Goal: Task Accomplishment & Management: Manage account settings

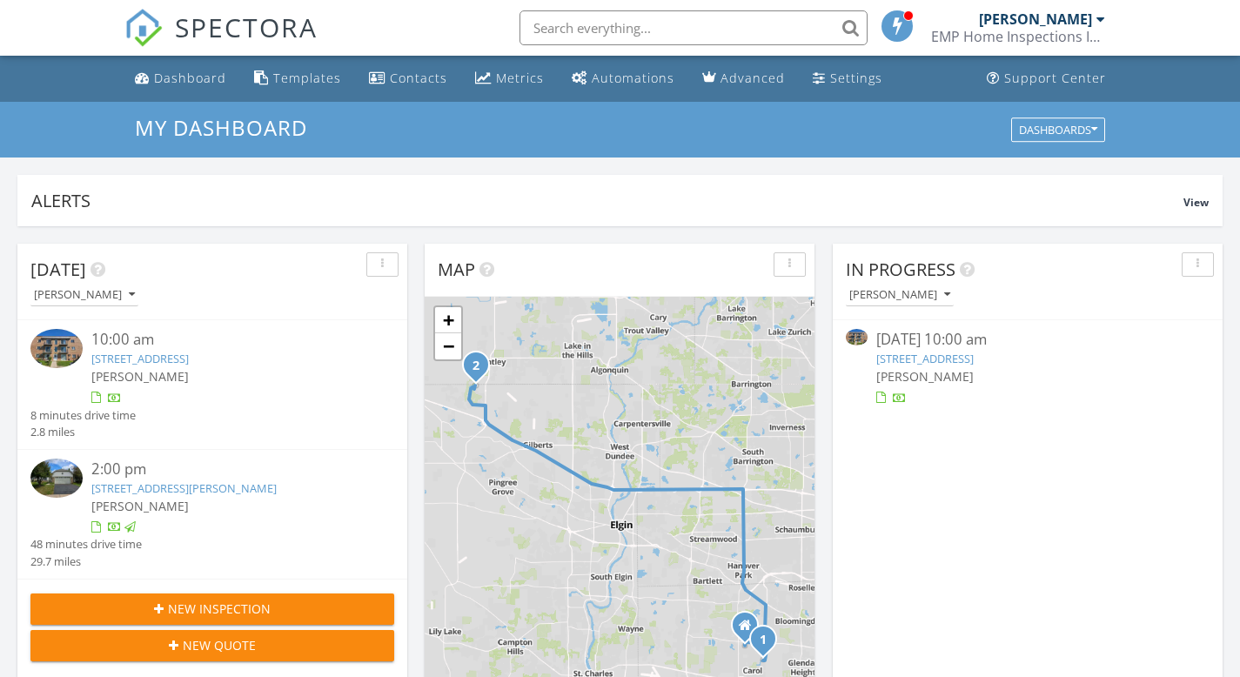
scroll to position [1610, 1267]
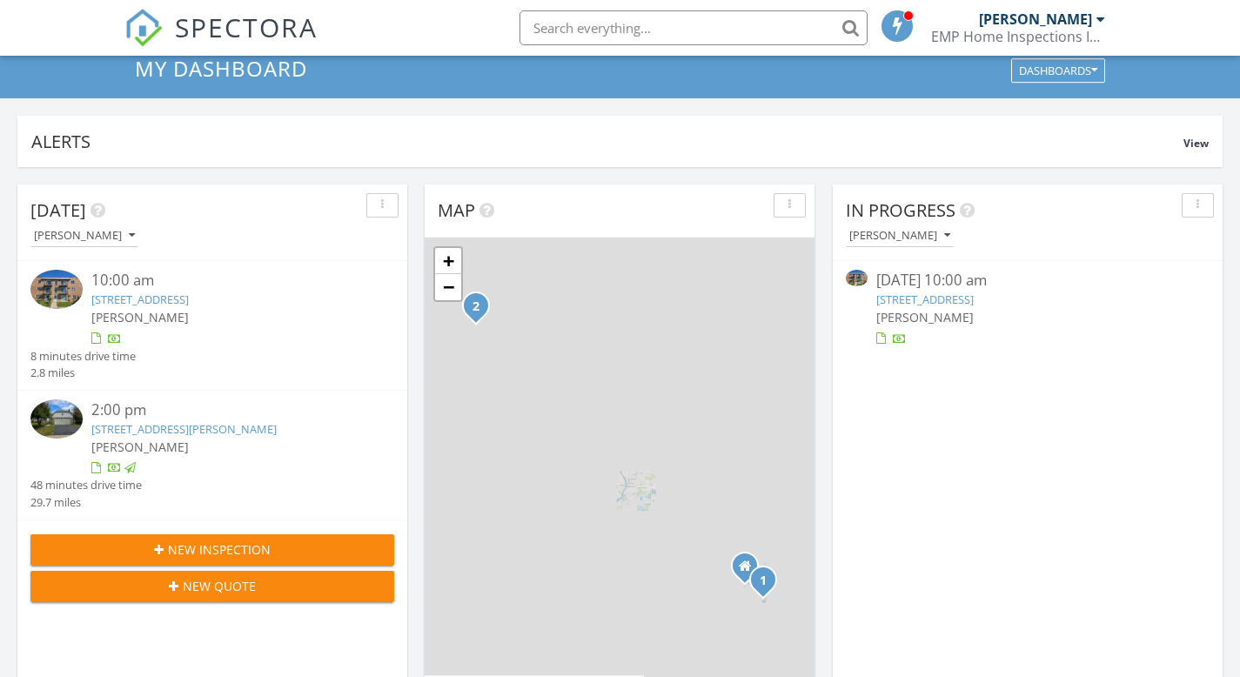
scroll to position [261, 0]
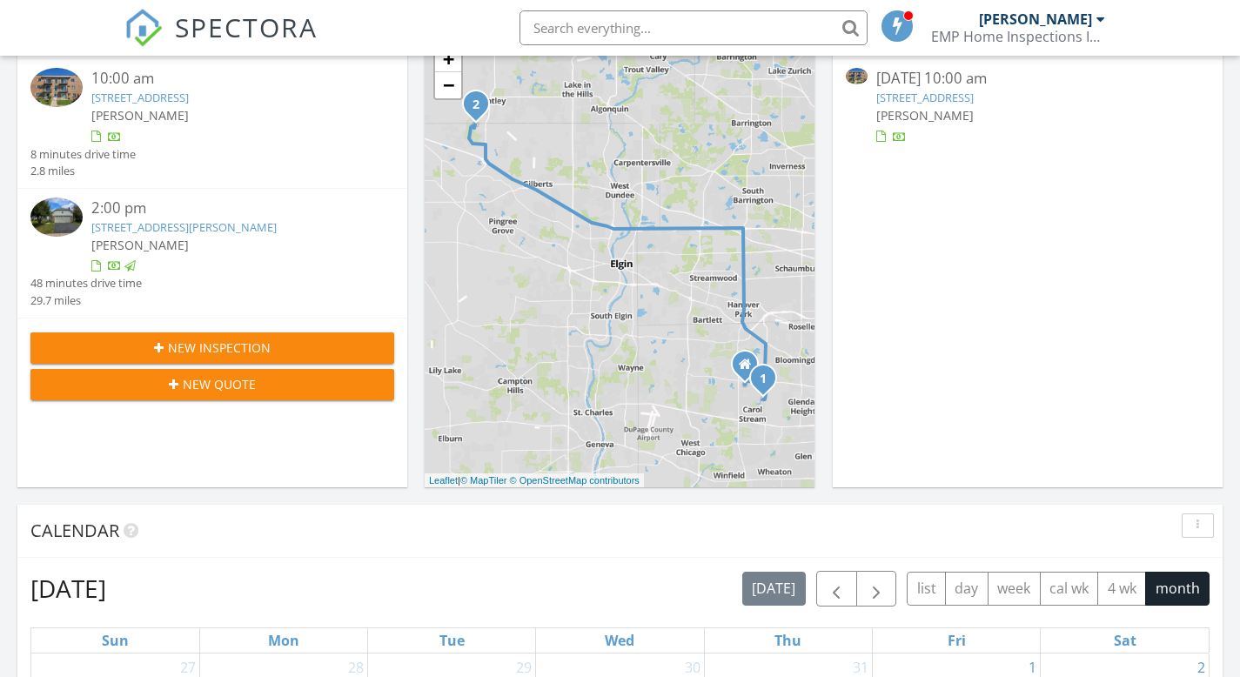
click at [188, 96] on link "143 Elk Trail Rd 143, Carol Stream, IL 60188" at bounding box center [139, 98] width 97 height 16
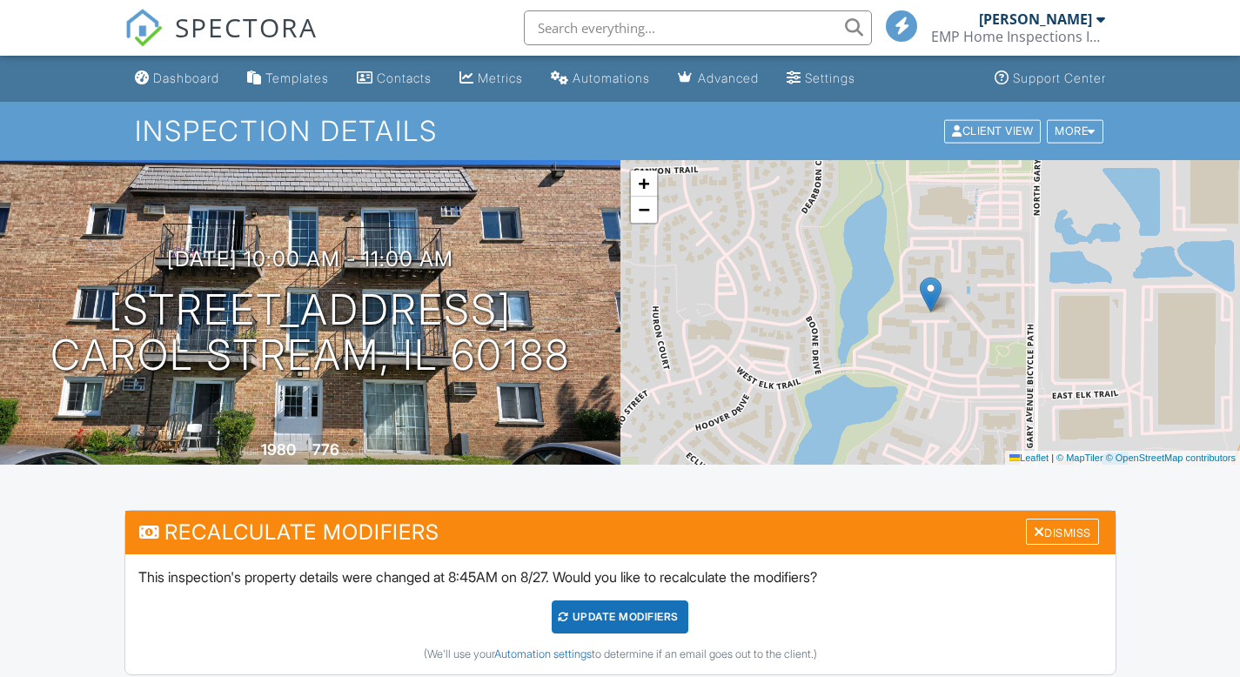
scroll to position [174, 0]
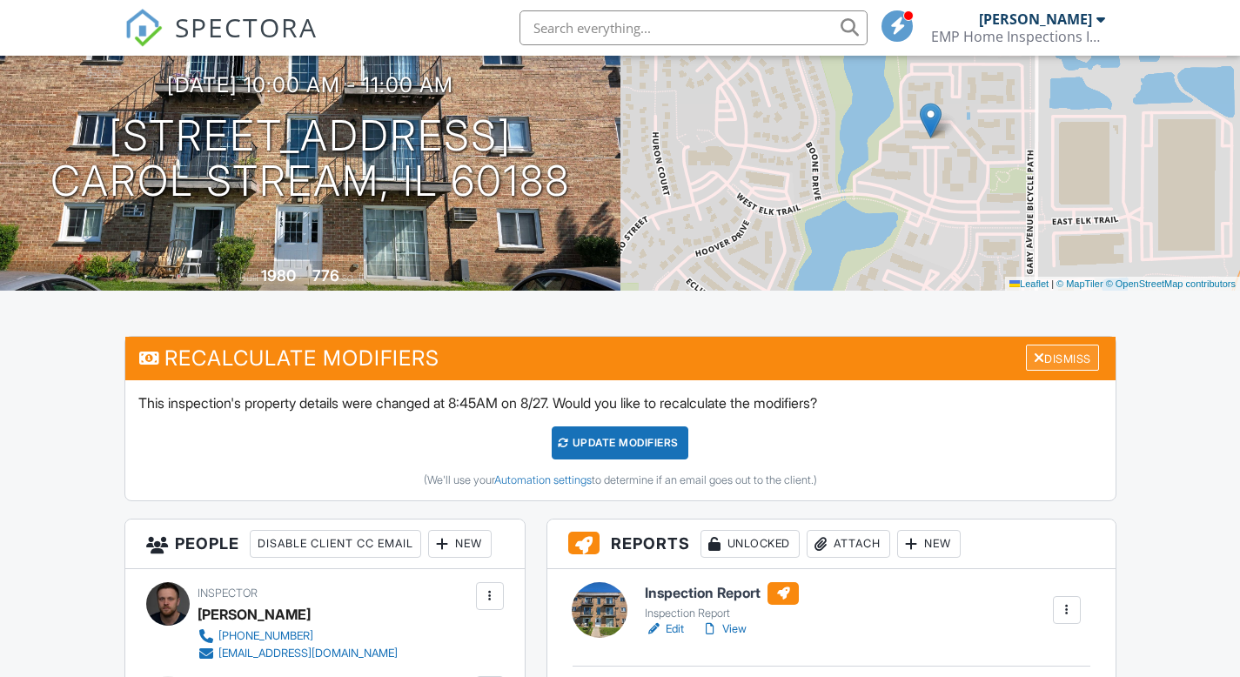
click at [1069, 356] on div "Dismiss" at bounding box center [1062, 357] width 73 height 27
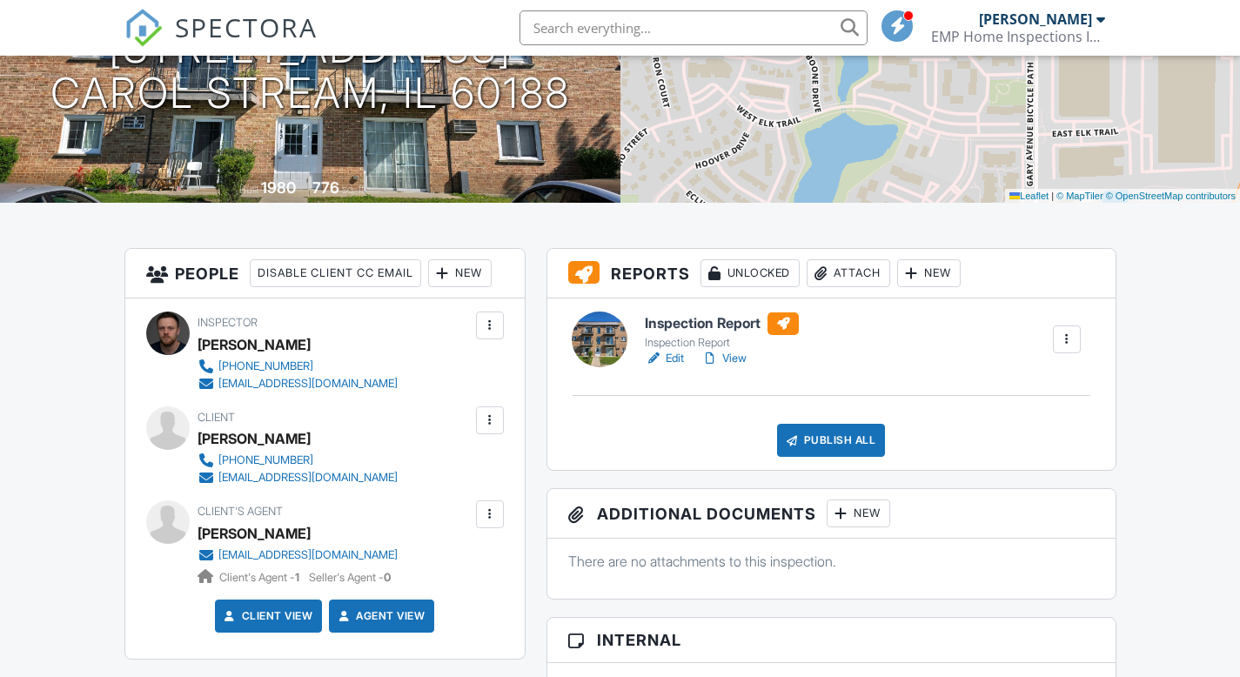
scroll to position [261, 0]
click at [676, 357] on link "Edit" at bounding box center [664, 359] width 39 height 17
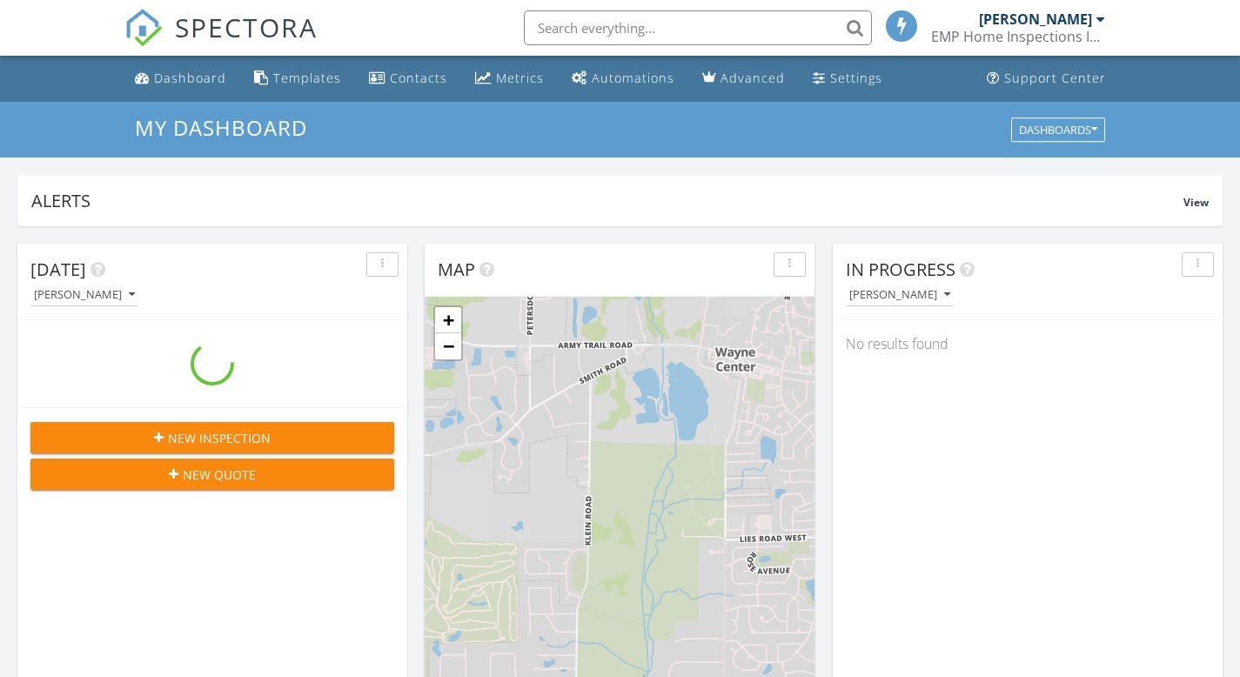
scroll to position [1610, 1267]
click at [258, 37] on span "SPECTORA" at bounding box center [246, 27] width 143 height 37
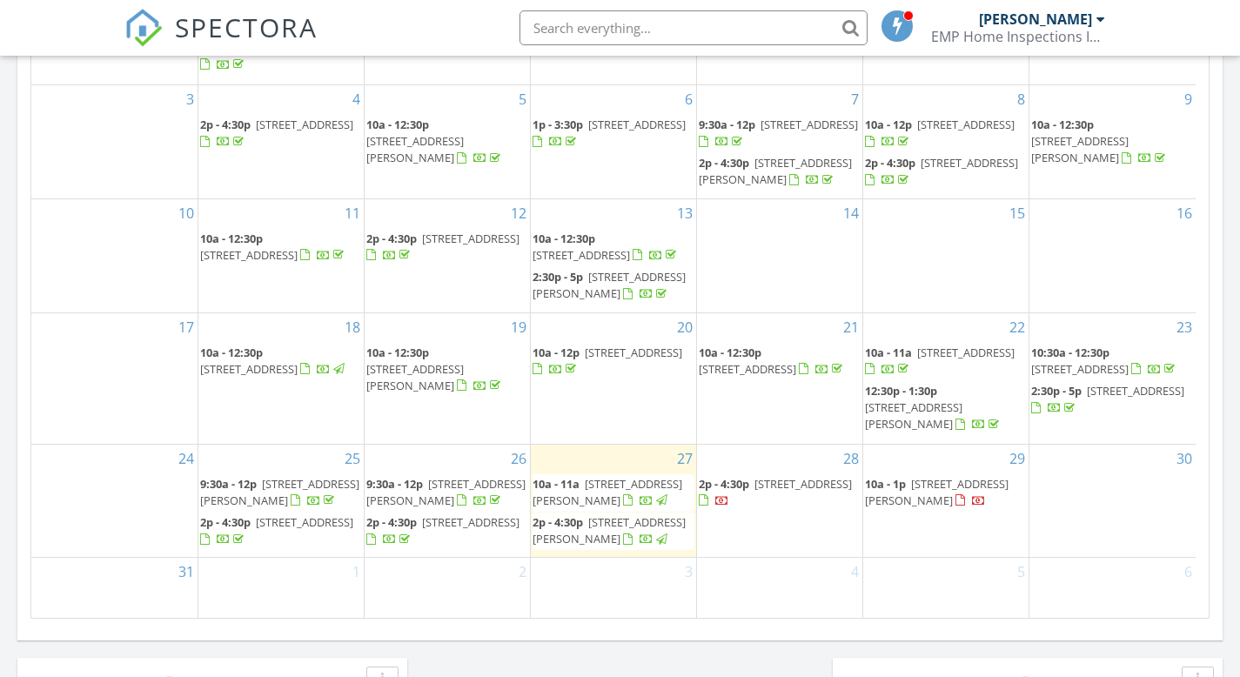
scroll to position [957, 0]
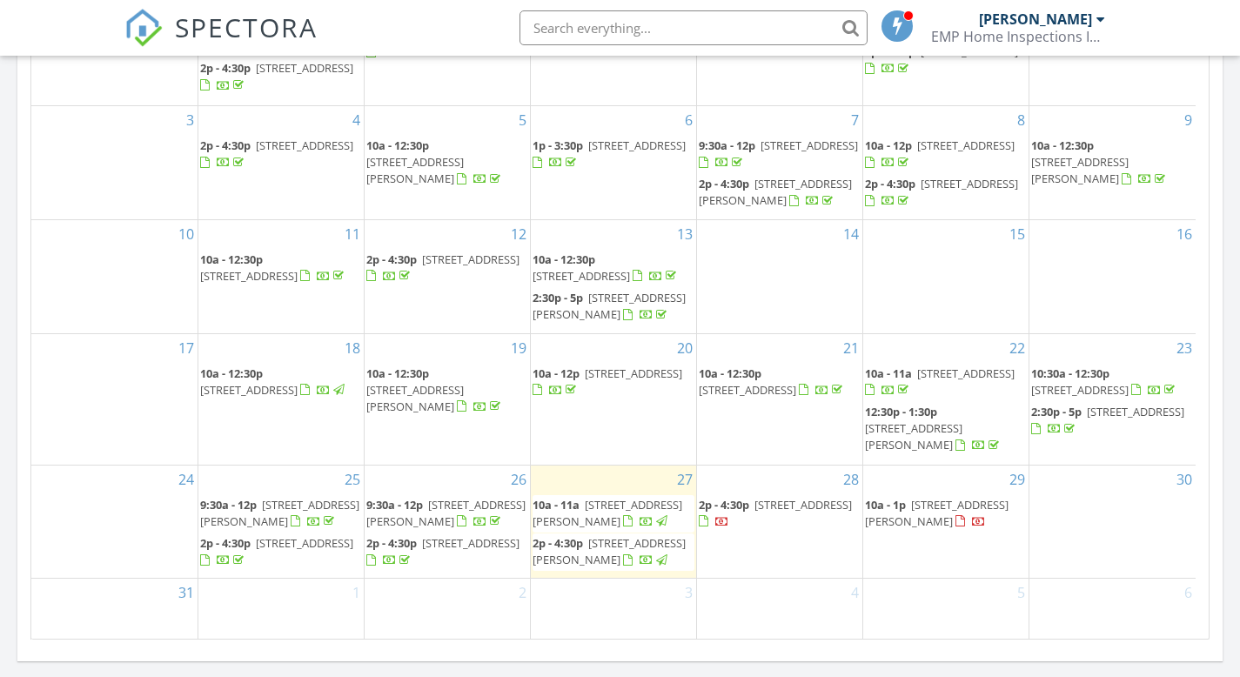
click at [231, 18] on span "SPECTORA" at bounding box center [246, 27] width 143 height 37
